Goal: Find specific page/section: Find specific page/section

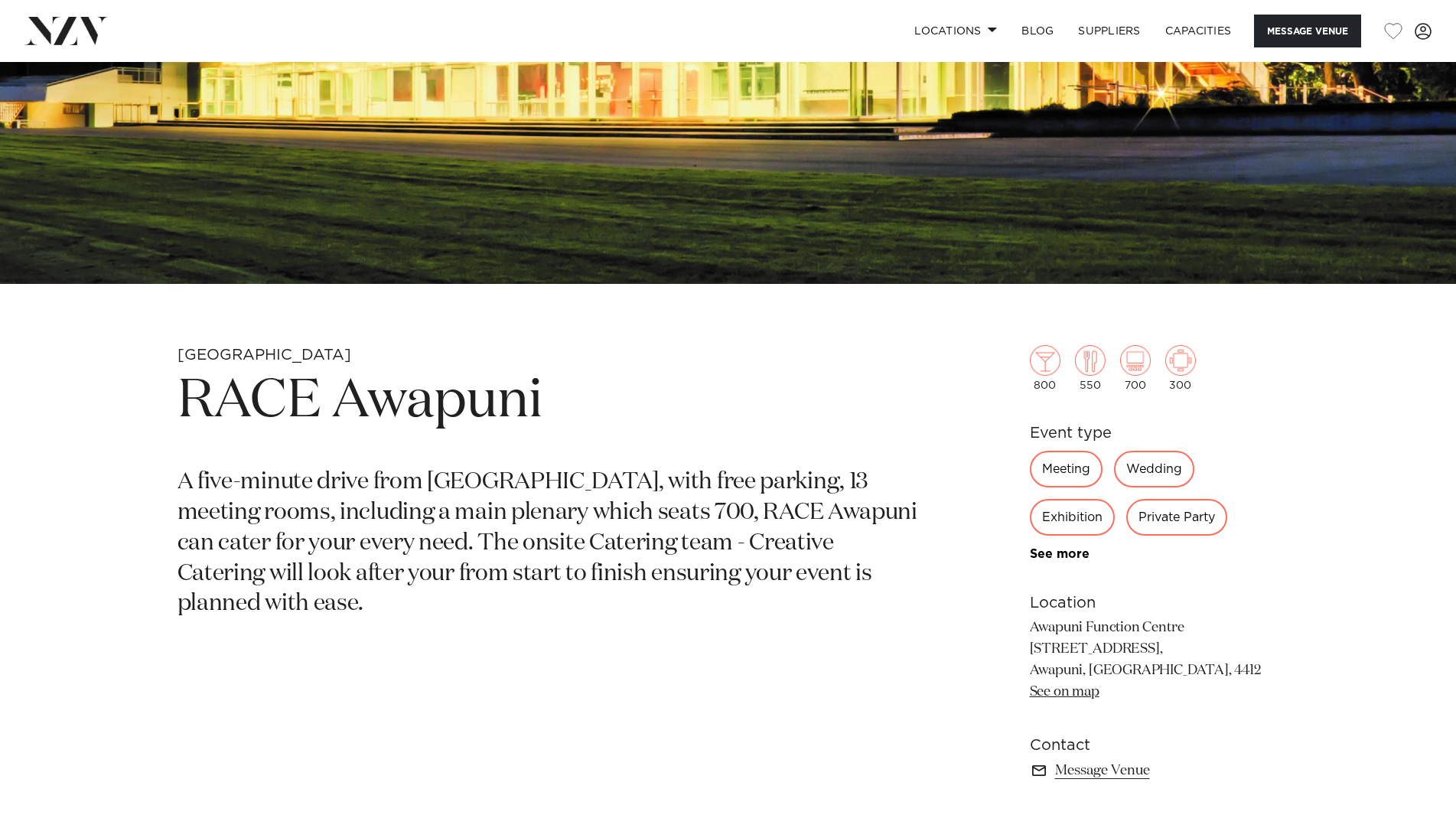
scroll to position [459, 0]
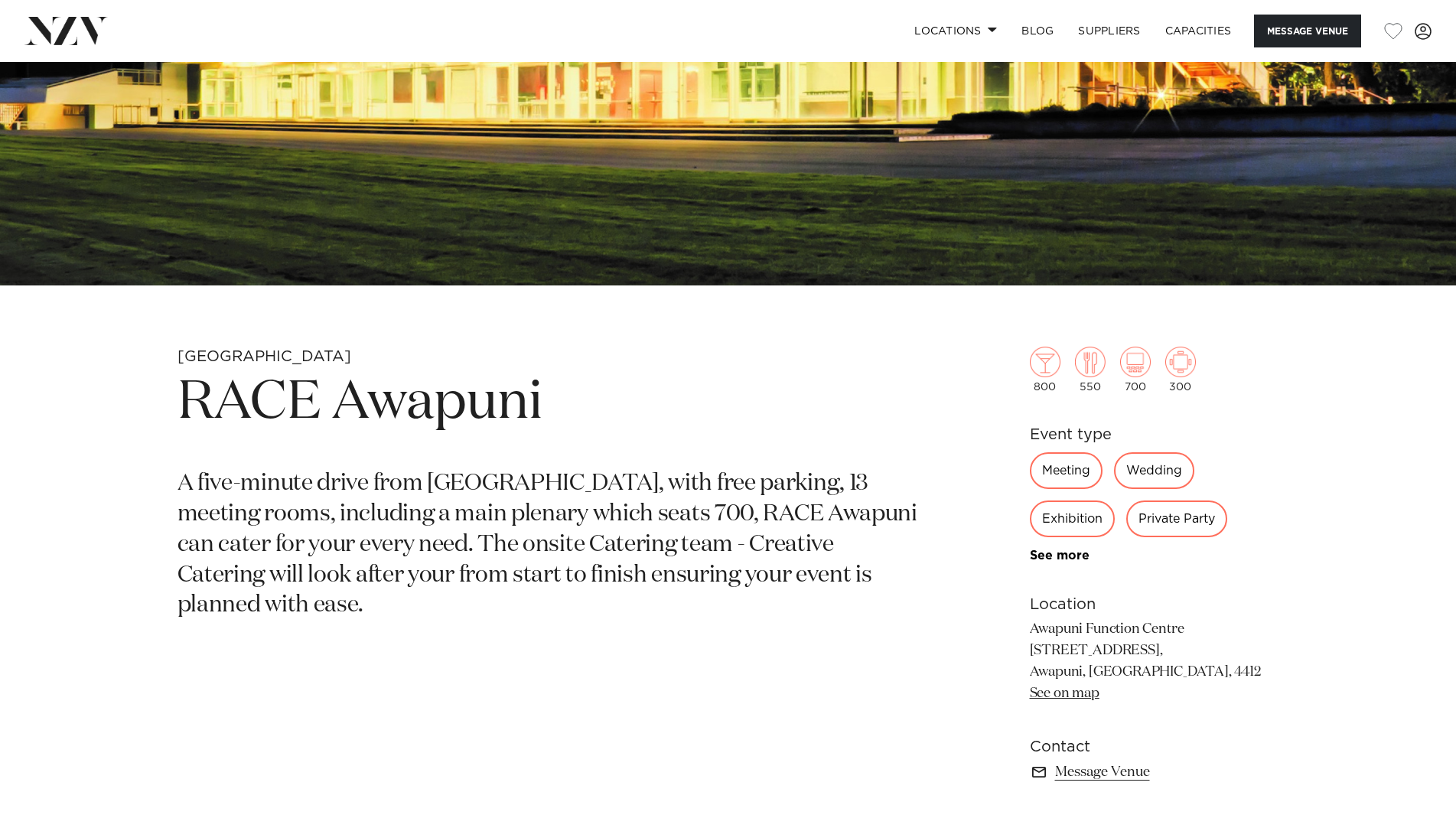
click at [92, 17] on img at bounding box center [66, 30] width 84 height 27
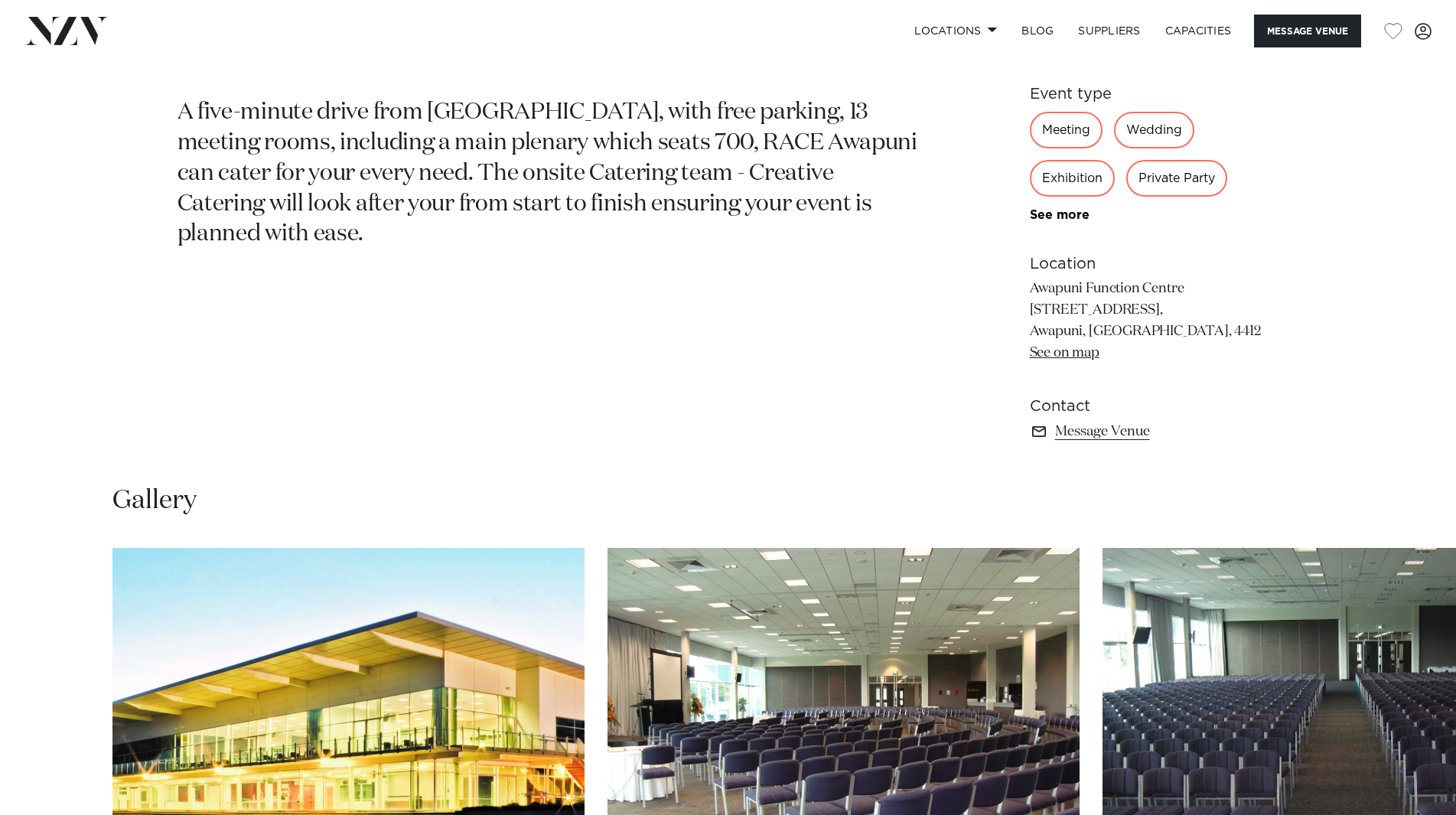
scroll to position [371, 0]
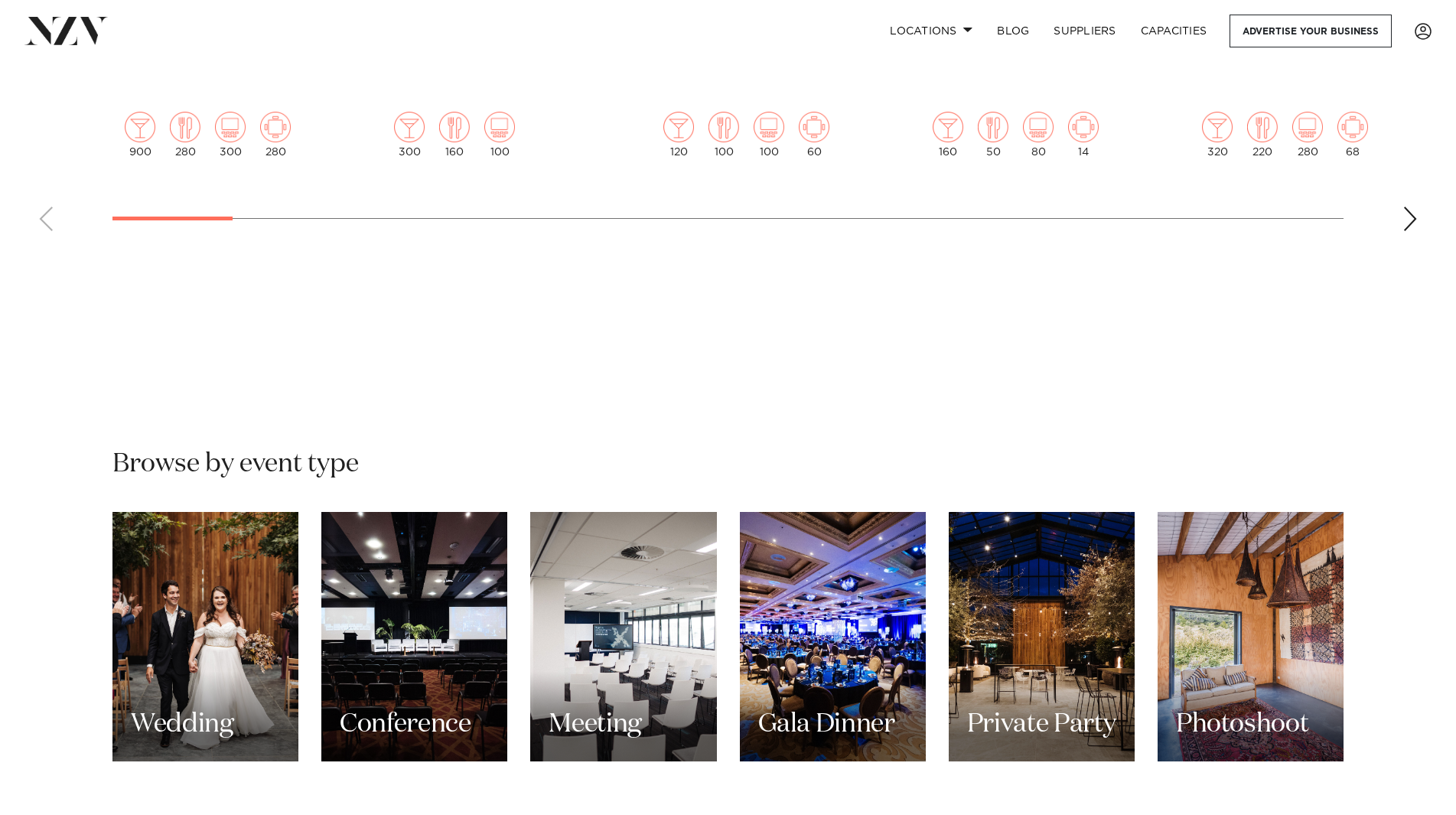
scroll to position [1530, 0]
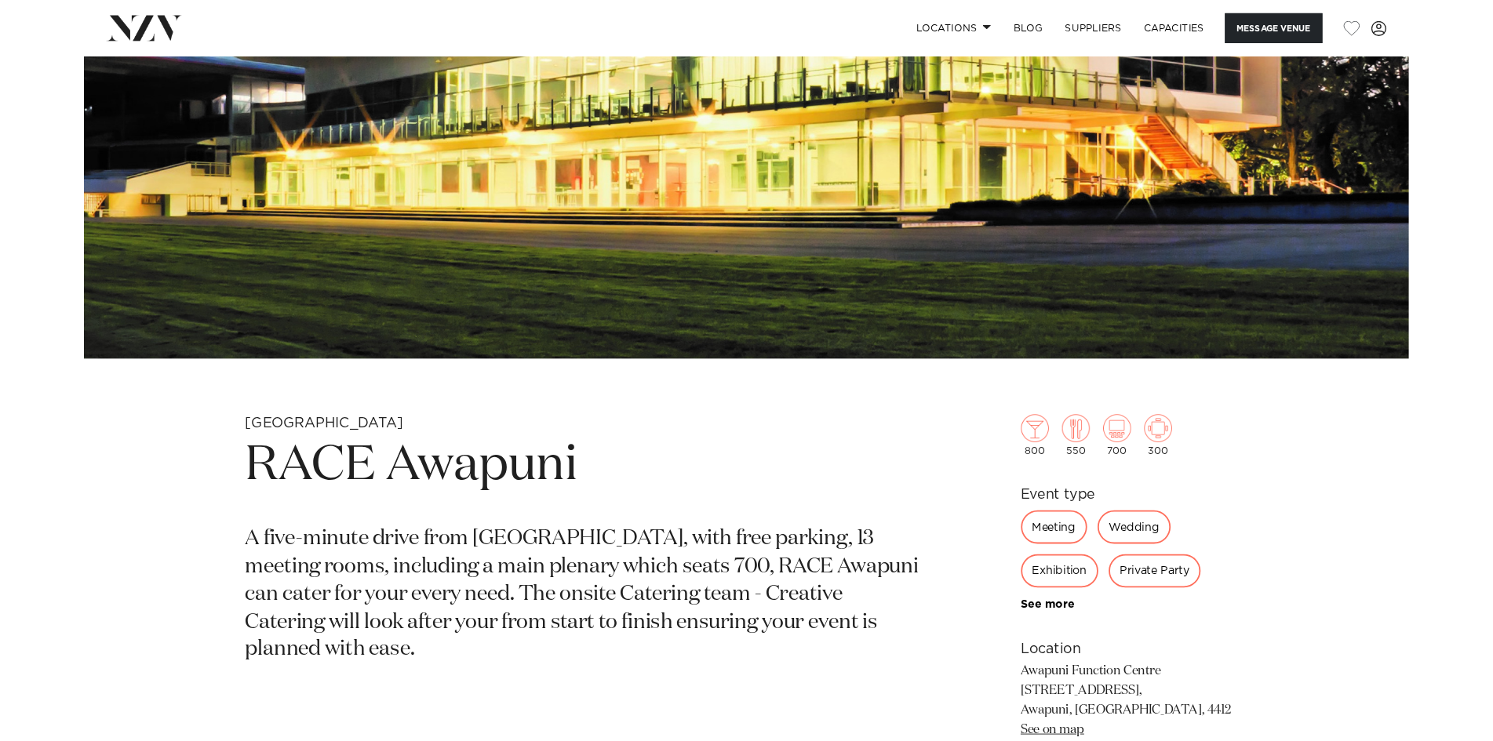
scroll to position [628, 0]
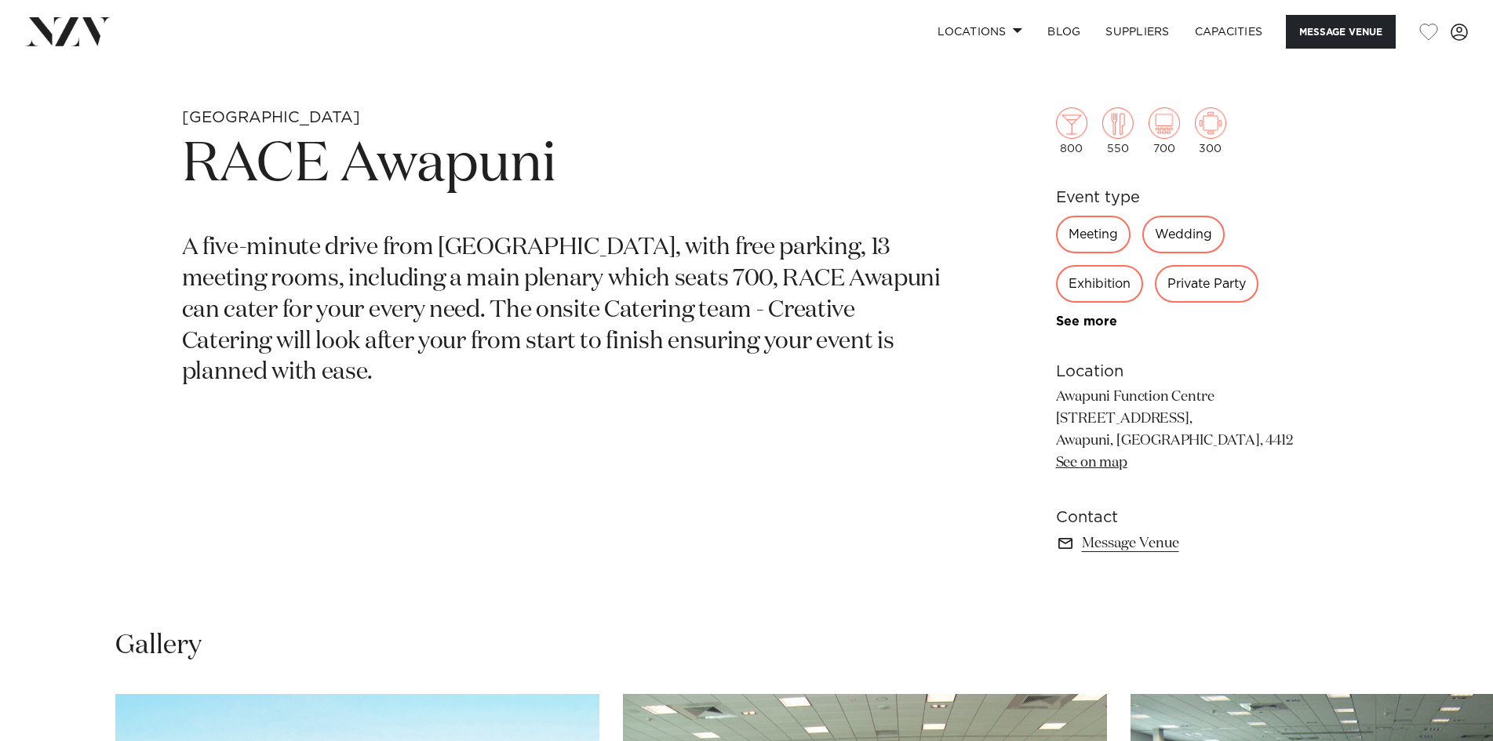
scroll to position [632, 0]
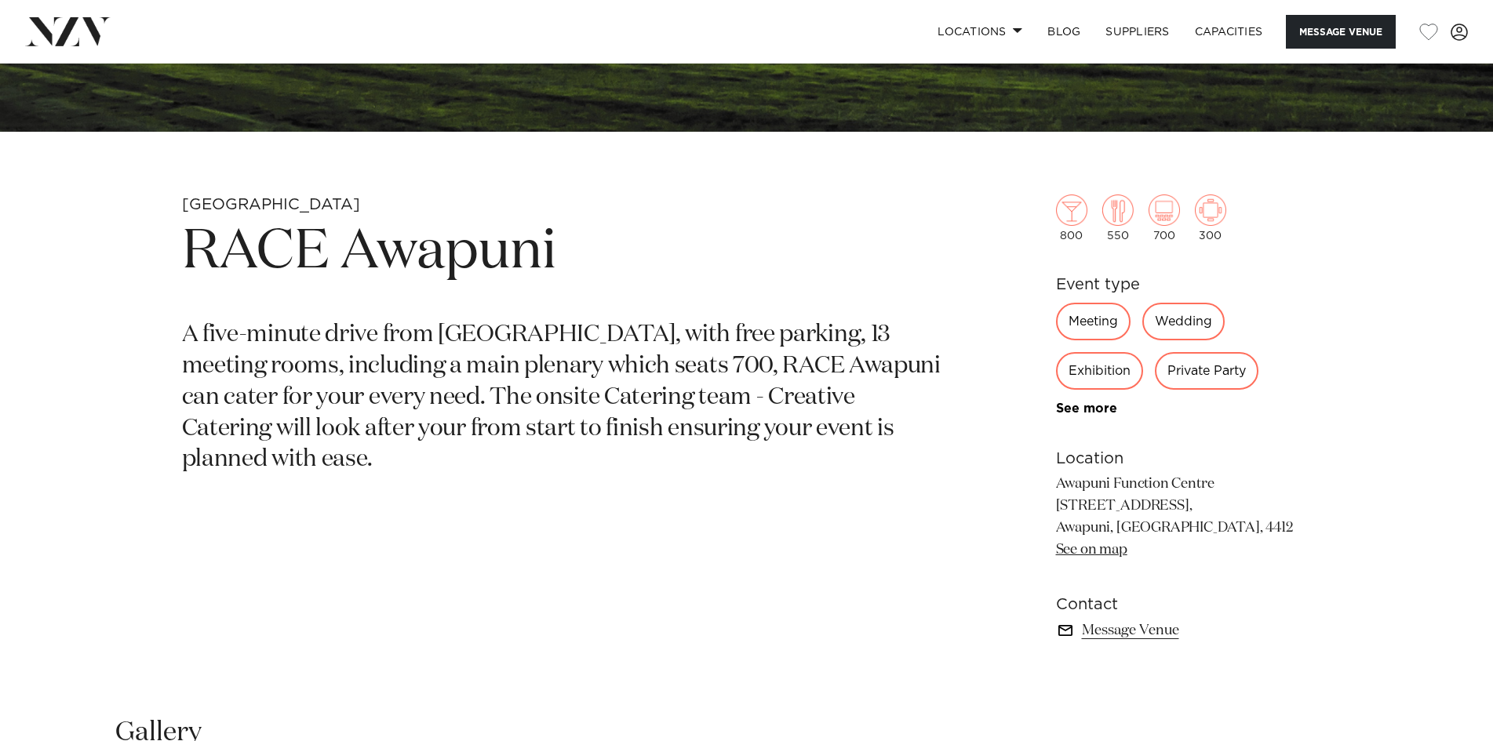
click at [1147, 626] on link "Message Venue" at bounding box center [1184, 631] width 256 height 22
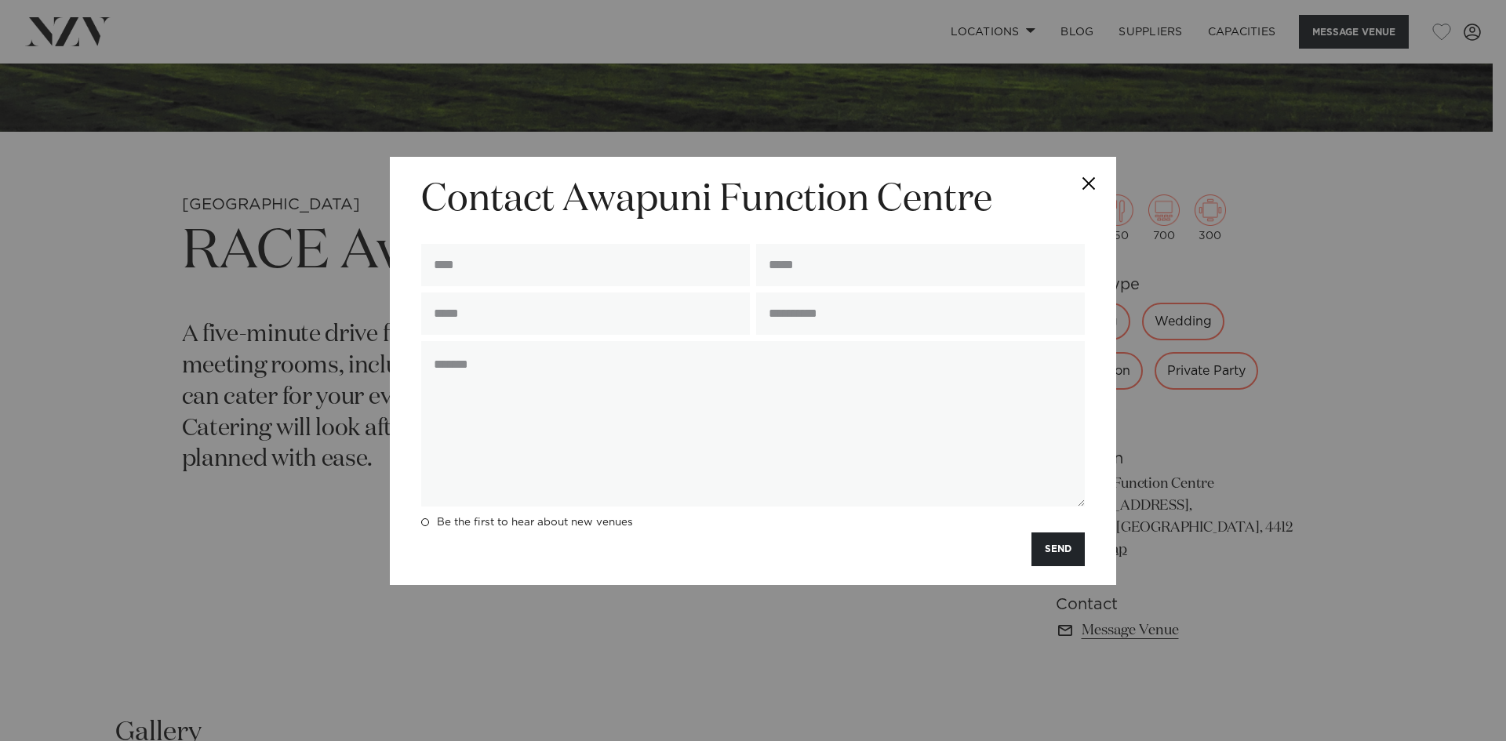
click at [1084, 177] on button "Close" at bounding box center [1089, 184] width 55 height 55
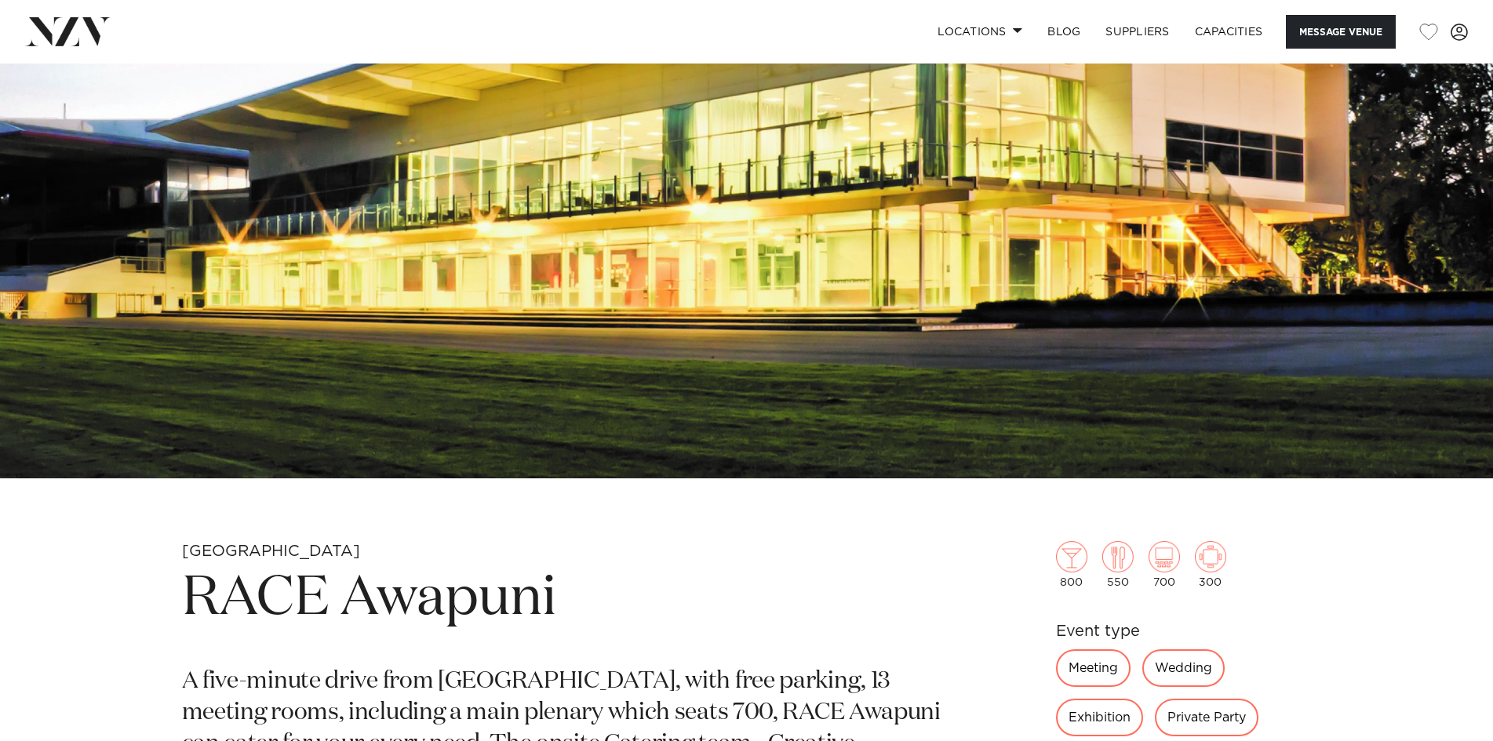
scroll to position [628, 0]
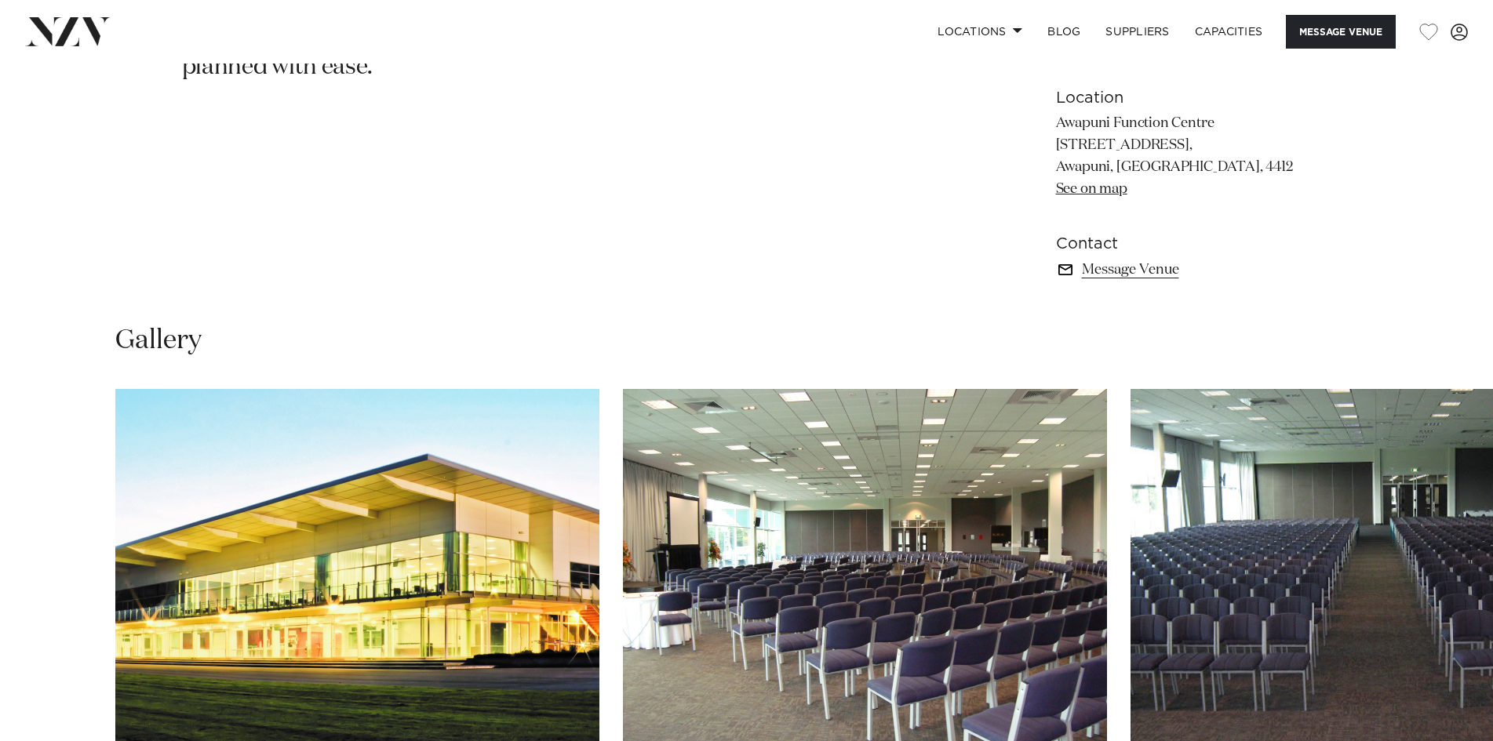
click at [1134, 270] on link "Message Venue" at bounding box center [1184, 270] width 256 height 22
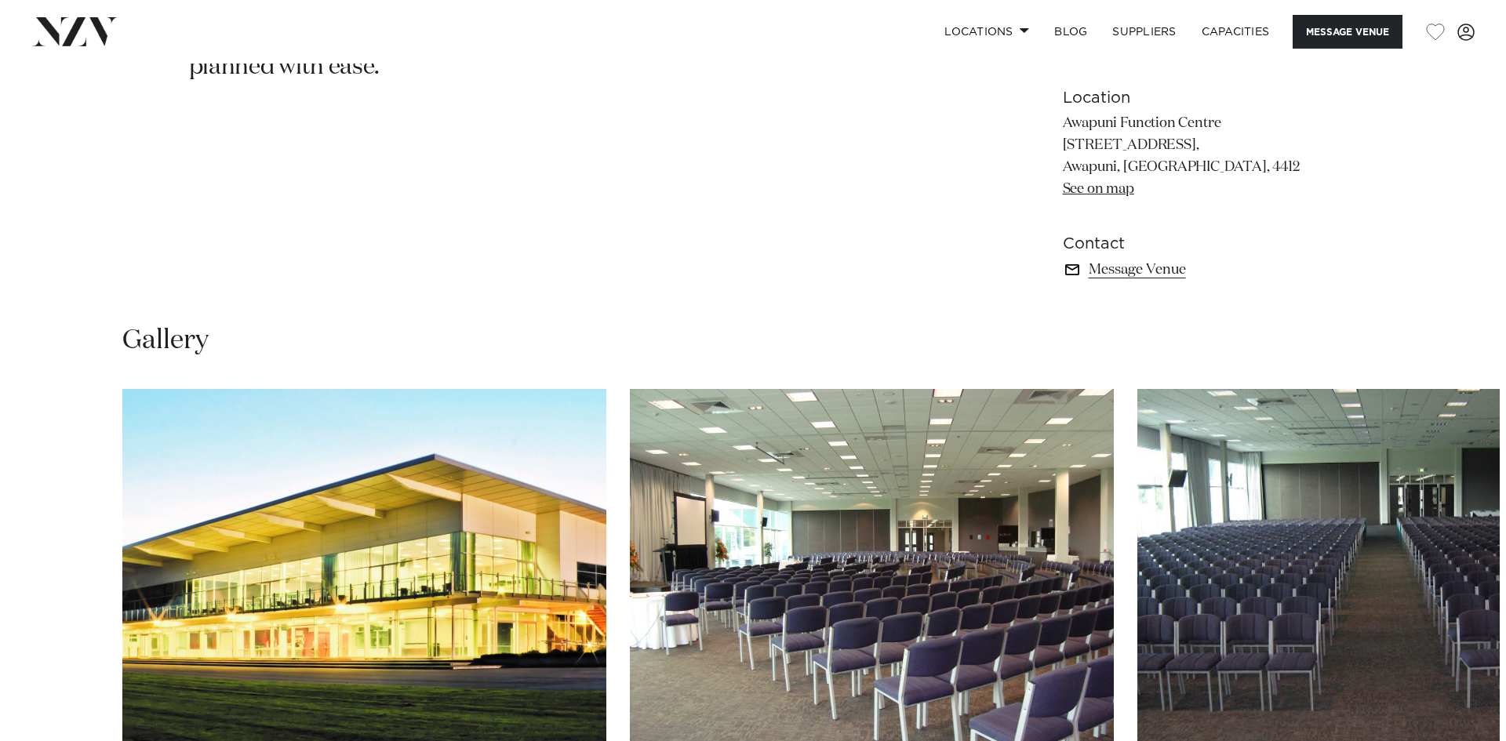
scroll to position [1030, 0]
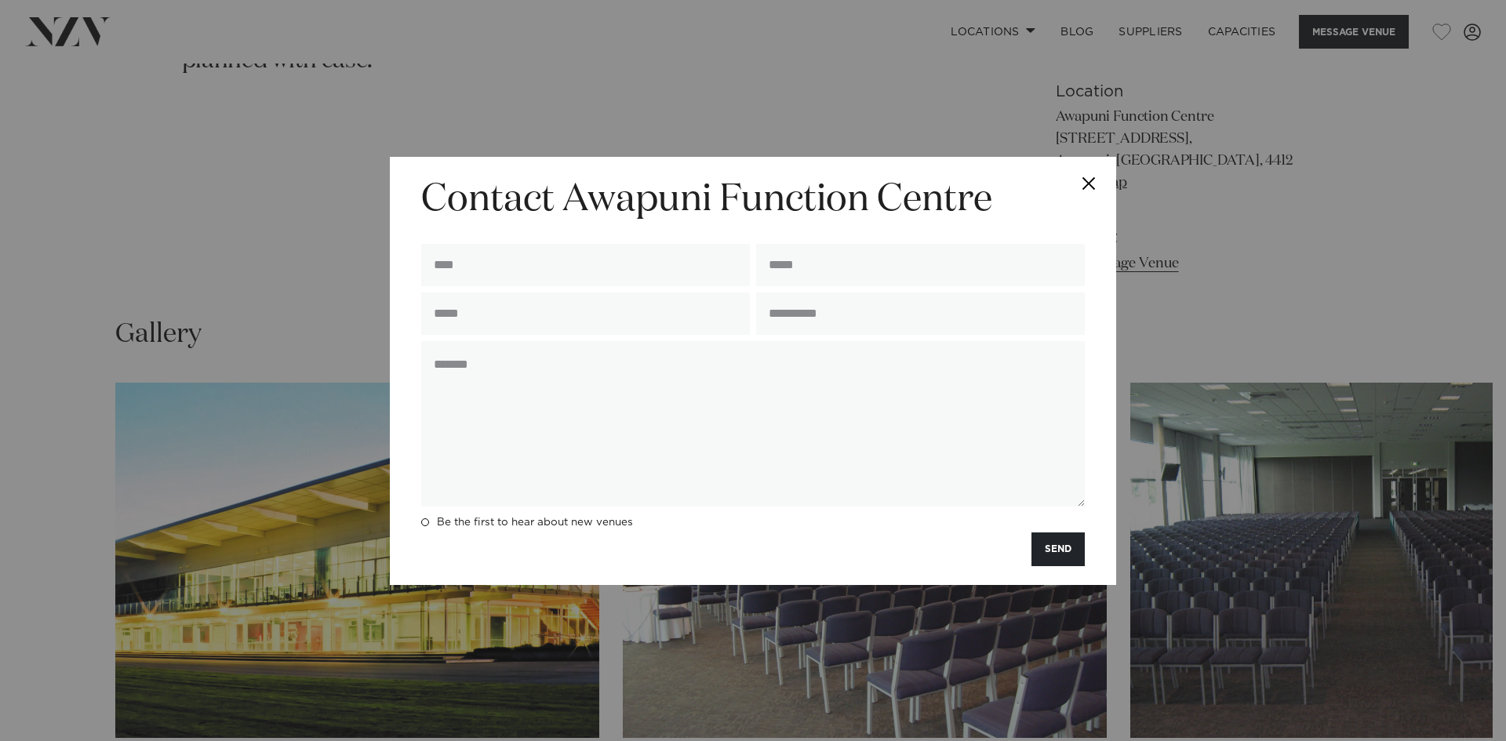
click at [1084, 178] on button "Close" at bounding box center [1089, 184] width 55 height 55
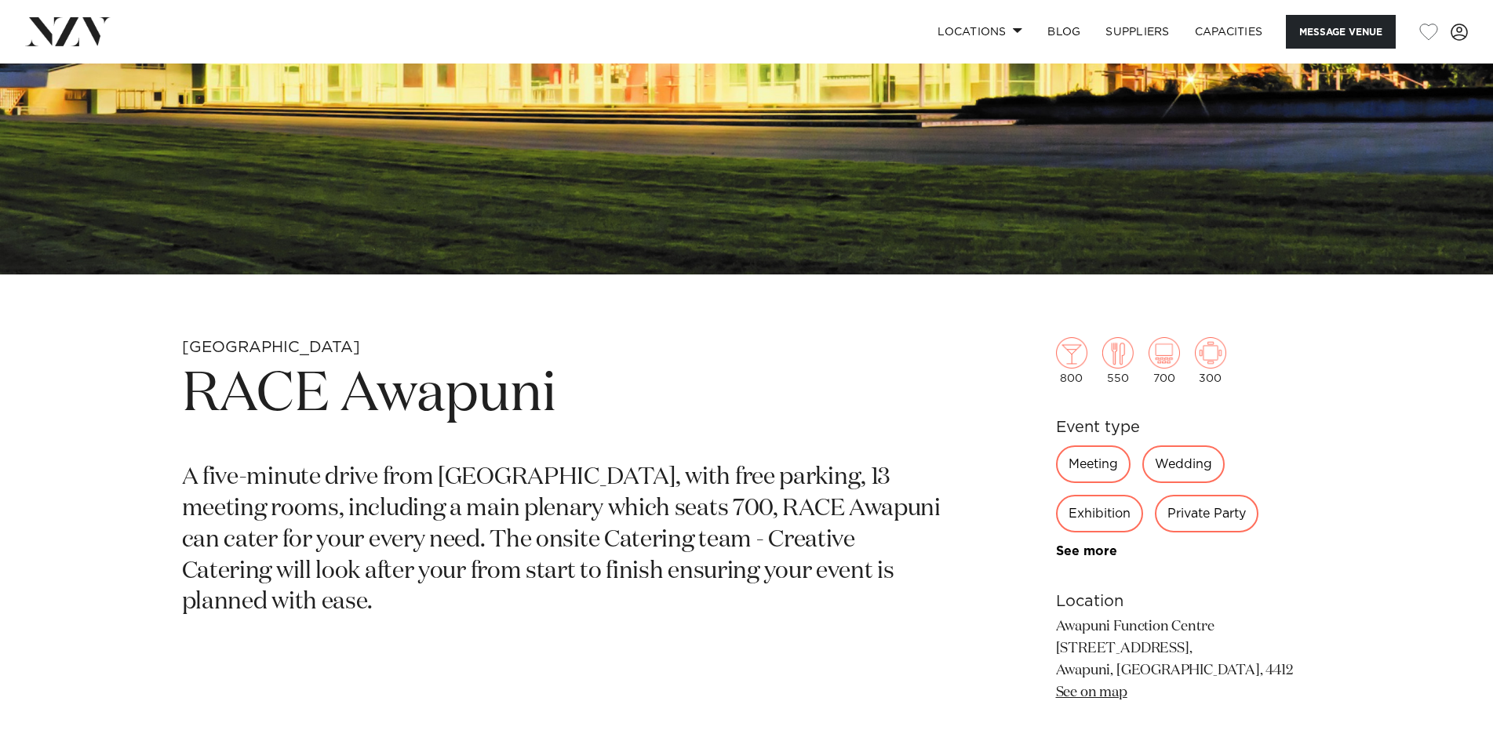
scroll to position [481, 0]
